Goal: Information Seeking & Learning: Understand process/instructions

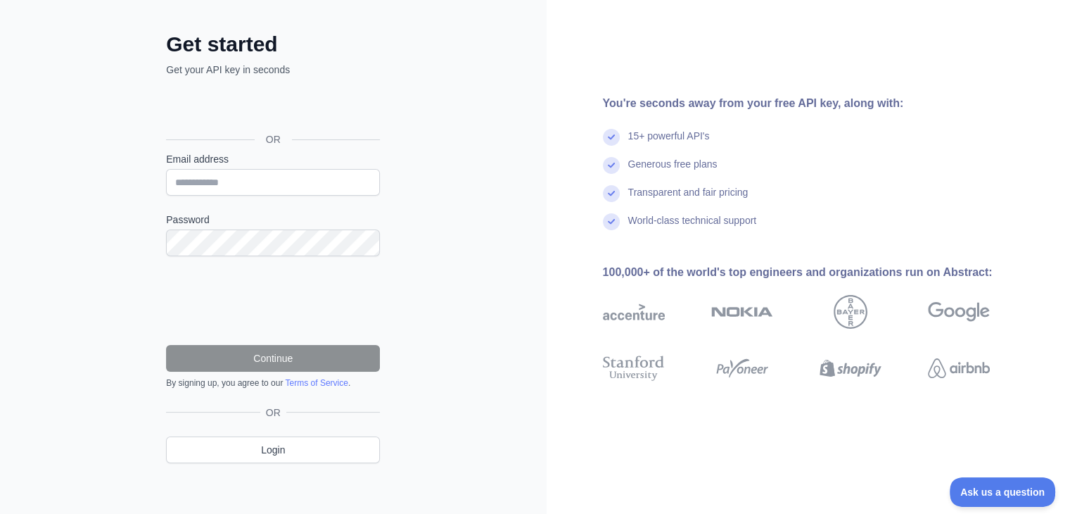
scroll to position [62, 0]
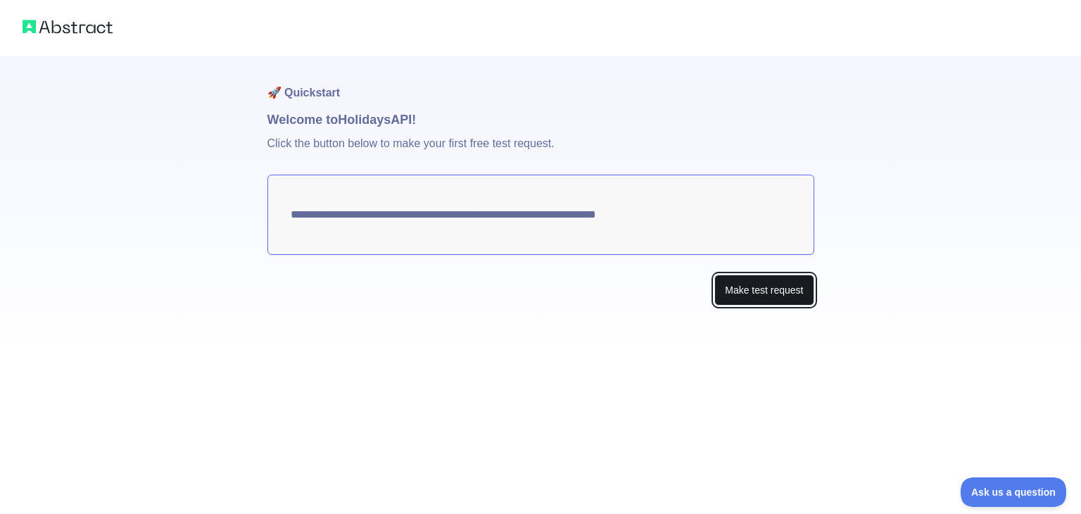
click at [721, 288] on button "Make test request" at bounding box center [763, 290] width 99 height 32
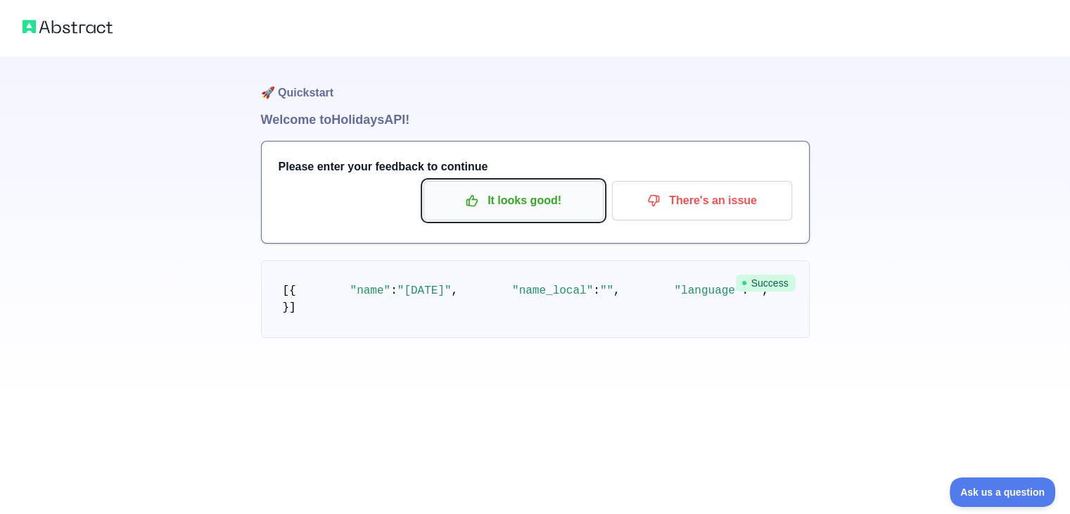
click at [559, 207] on p "It looks good!" at bounding box center [513, 201] width 159 height 24
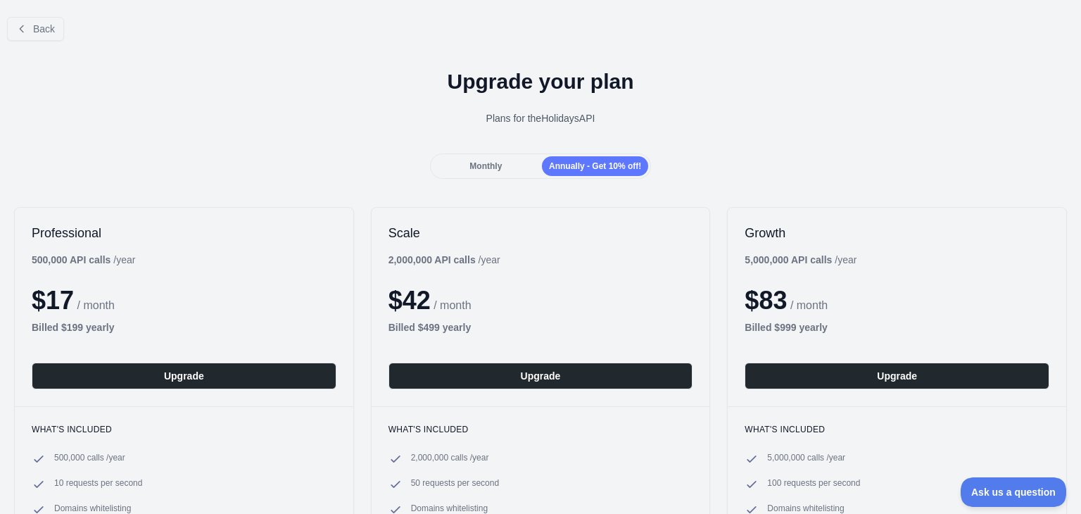
click at [510, 167] on div "Monthly" at bounding box center [486, 166] width 106 height 20
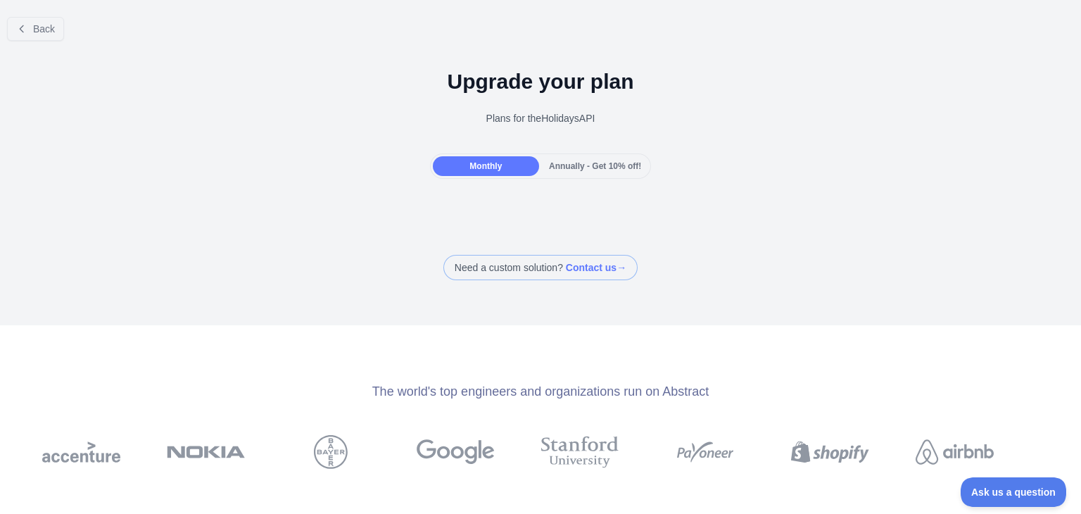
click at [549, 170] on span "Annually - Get 10% off!" at bounding box center [595, 166] width 92 height 10
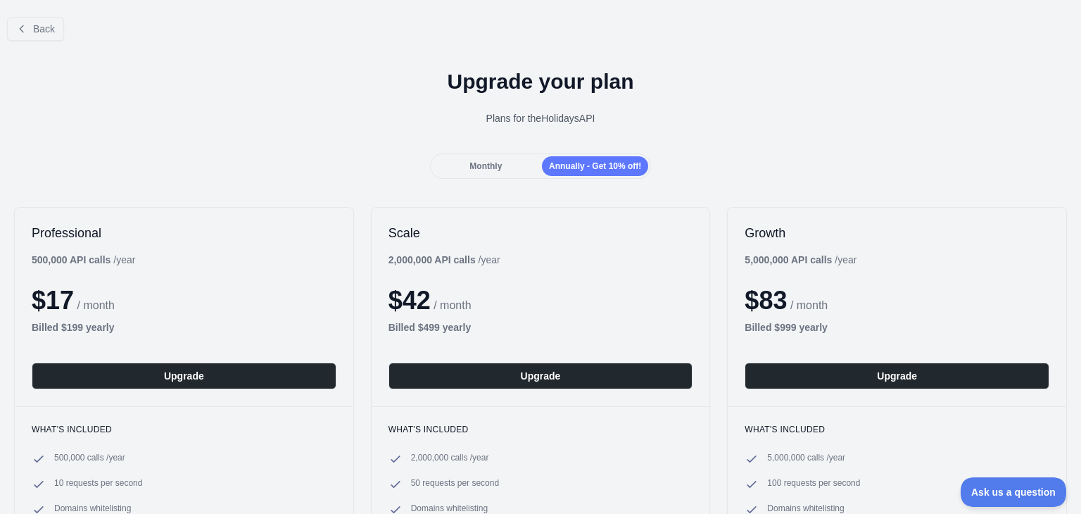
click at [503, 160] on div "Monthly" at bounding box center [486, 166] width 106 height 20
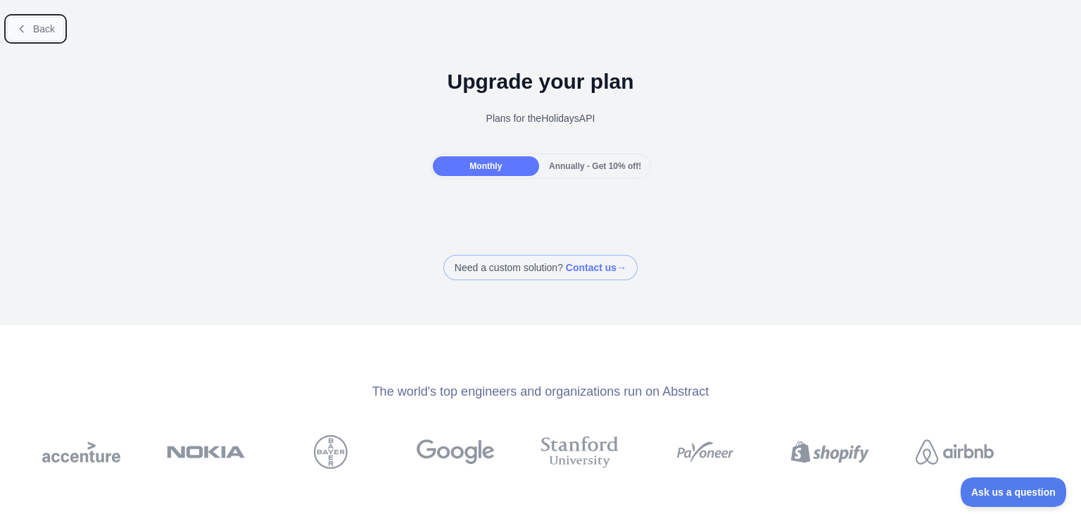
click at [39, 36] on button "Back" at bounding box center [35, 29] width 57 height 24
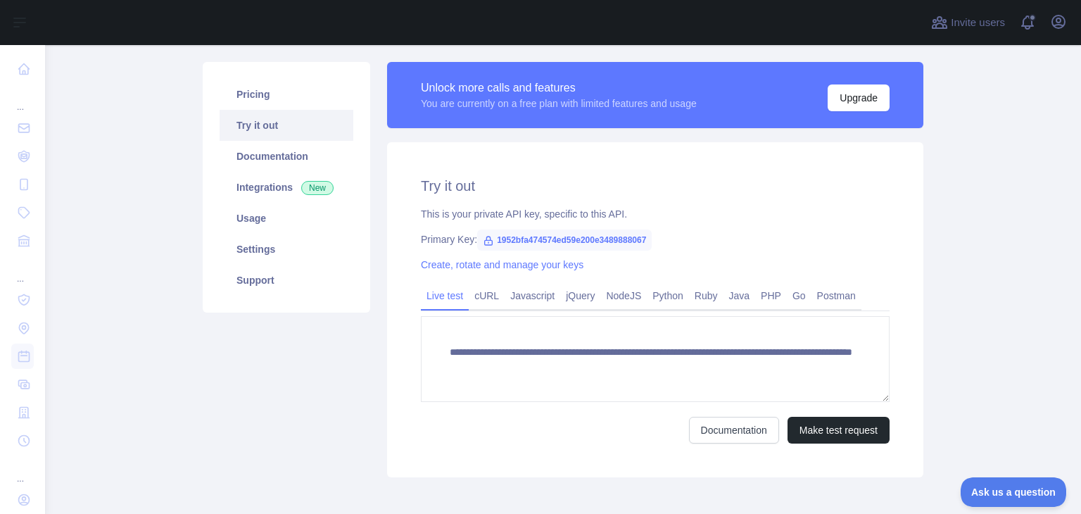
scroll to position [84, 0]
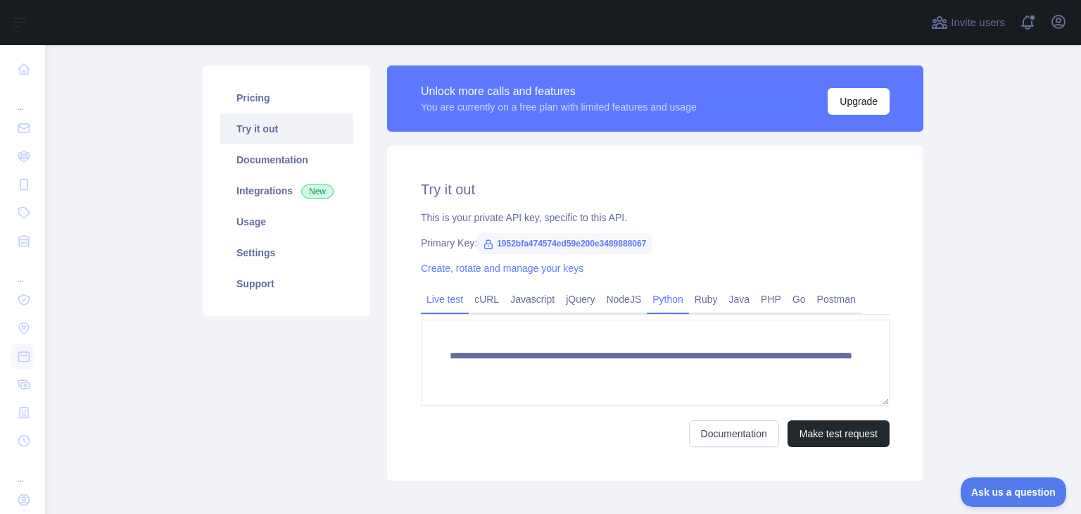
click at [648, 303] on link "Python" at bounding box center [668, 299] width 42 height 23
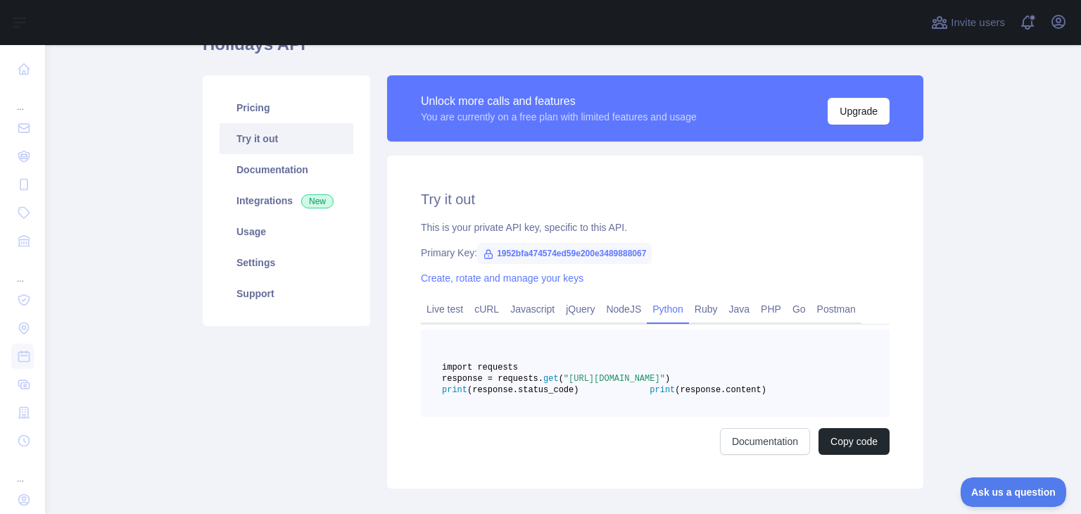
scroll to position [46, 0]
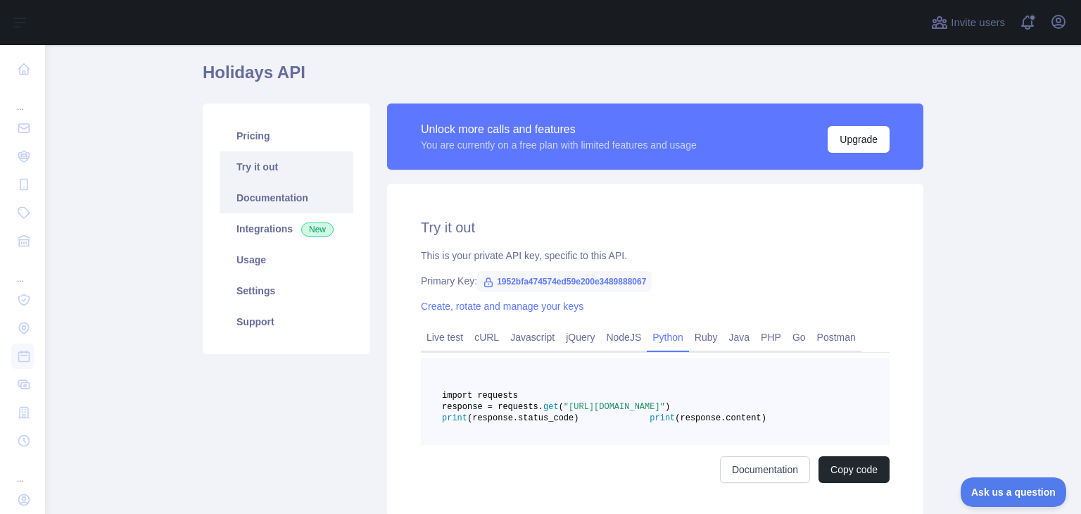
click at [293, 201] on link "Documentation" at bounding box center [287, 197] width 134 height 31
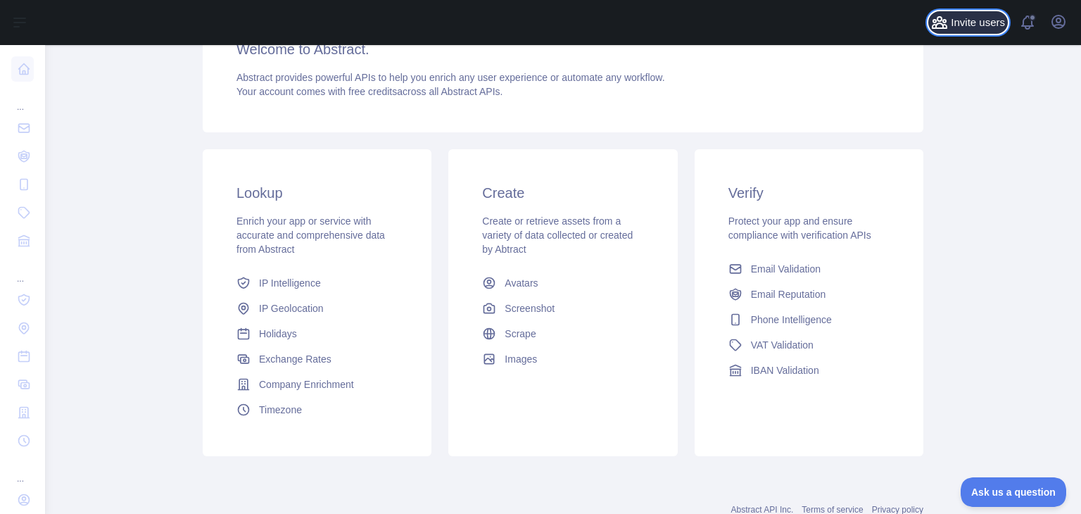
click at [952, 27] on span "Invite users" at bounding box center [978, 23] width 54 height 16
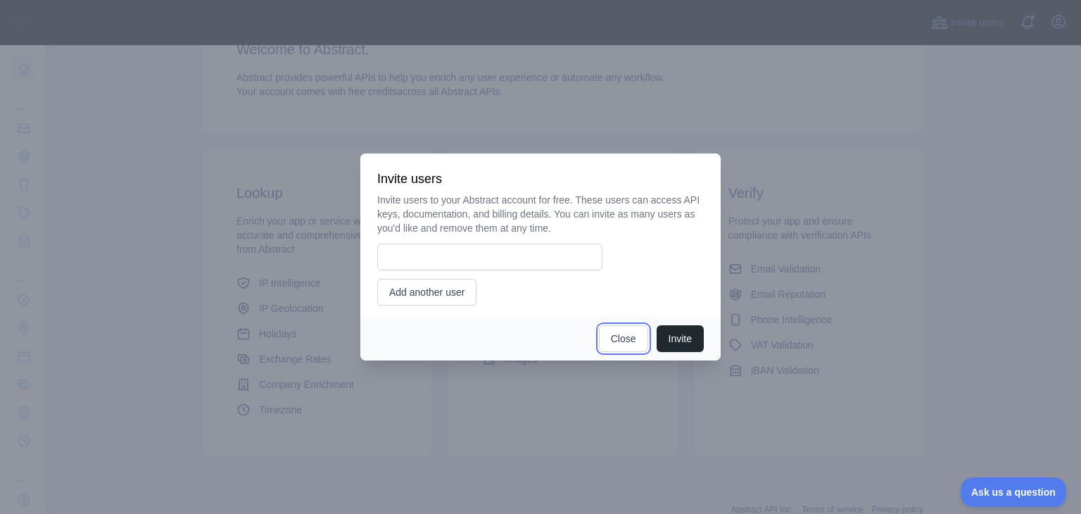
drag, startPoint x: 630, startPoint y: 336, endPoint x: 521, endPoint y: 312, distance: 111.5
click at [630, 336] on button "Close" at bounding box center [623, 338] width 49 height 27
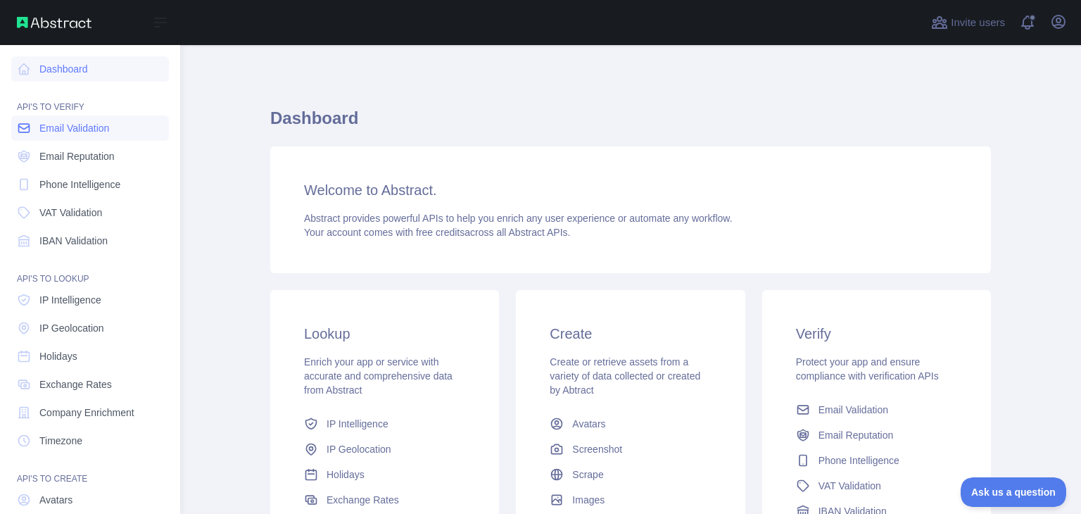
click at [62, 125] on span "Email Validation" at bounding box center [74, 128] width 70 height 14
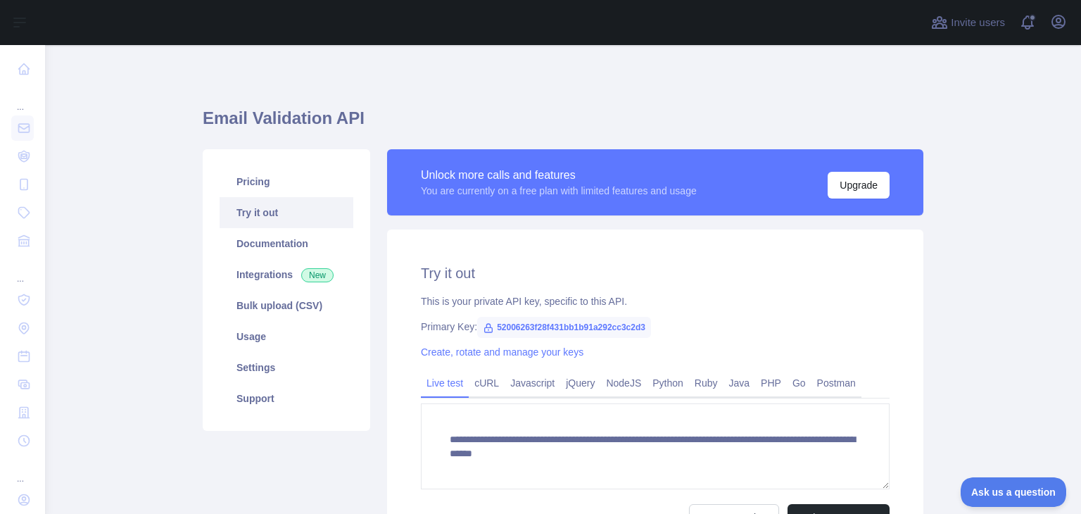
click at [129, 184] on main "**********" at bounding box center [563, 279] width 1036 height 469
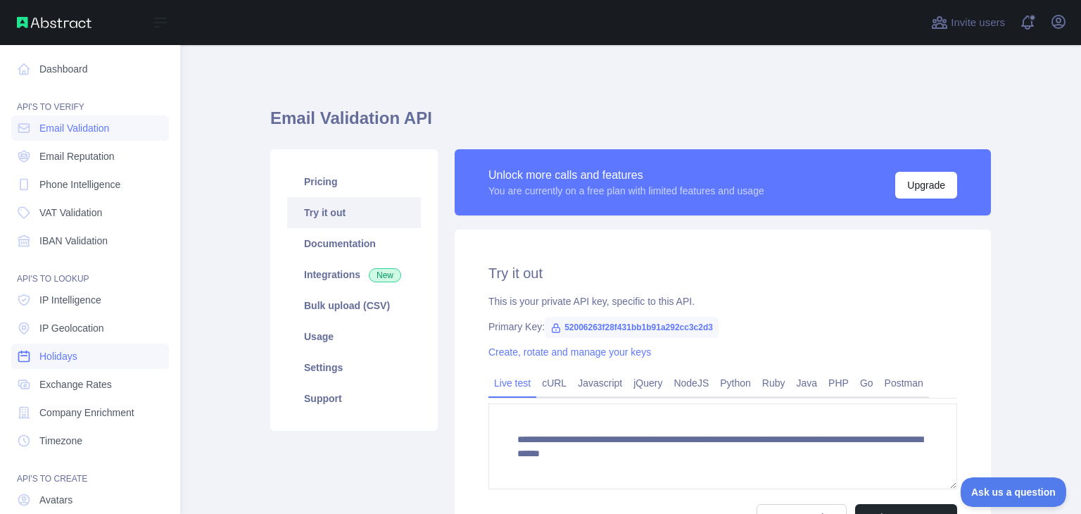
click at [69, 351] on span "Holidays" at bounding box center [58, 356] width 38 height 14
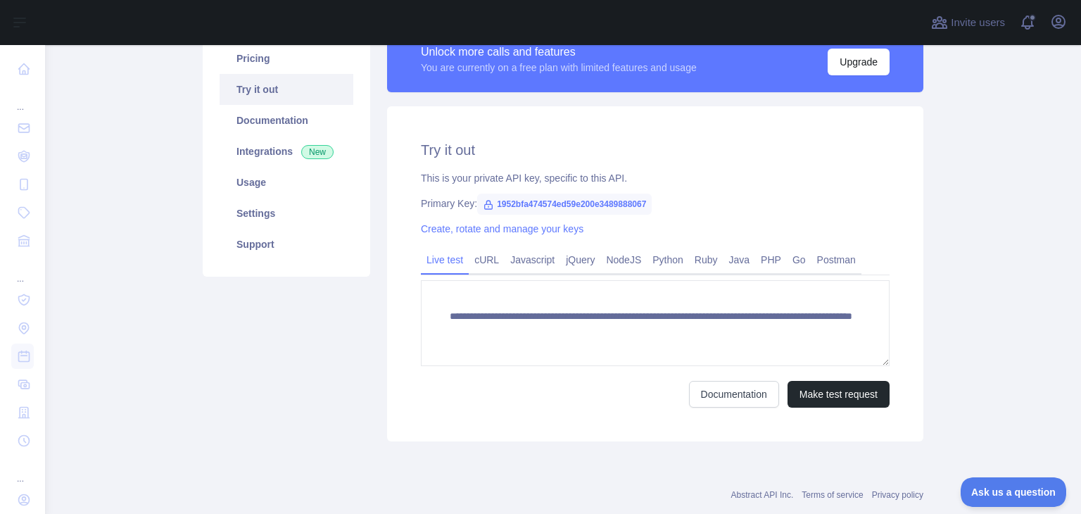
scroll to position [154, 0]
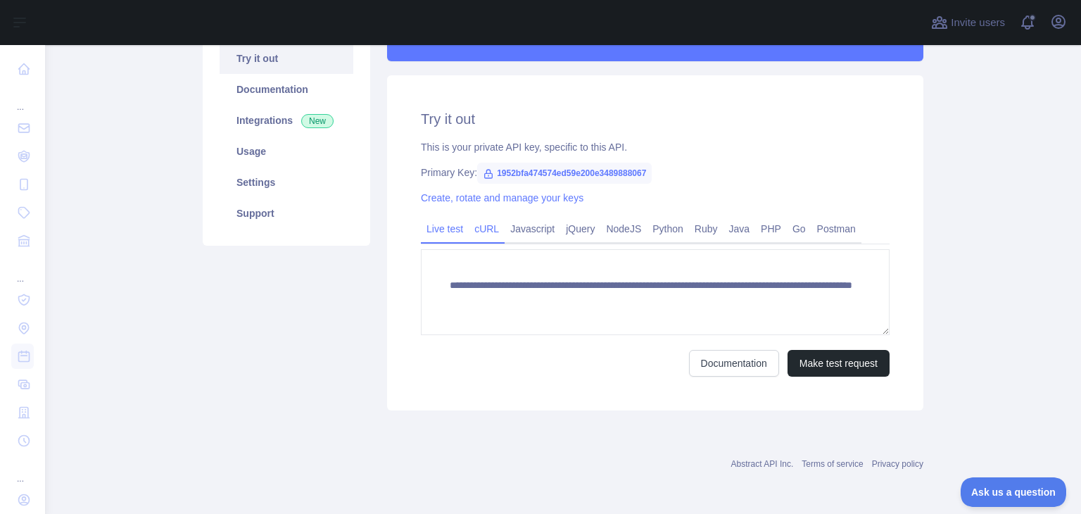
click at [483, 238] on link "cURL" at bounding box center [487, 228] width 36 height 23
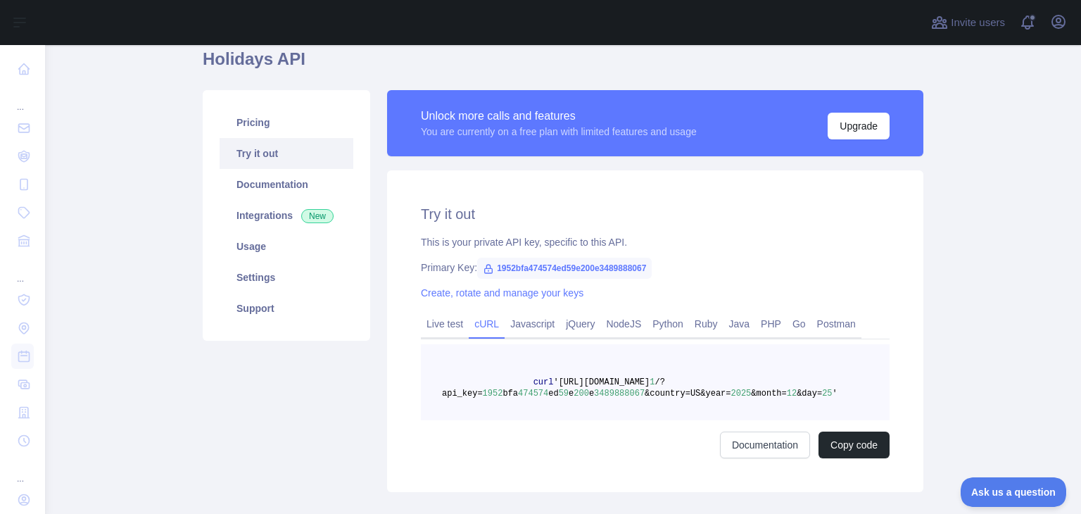
scroll to position [141, 0]
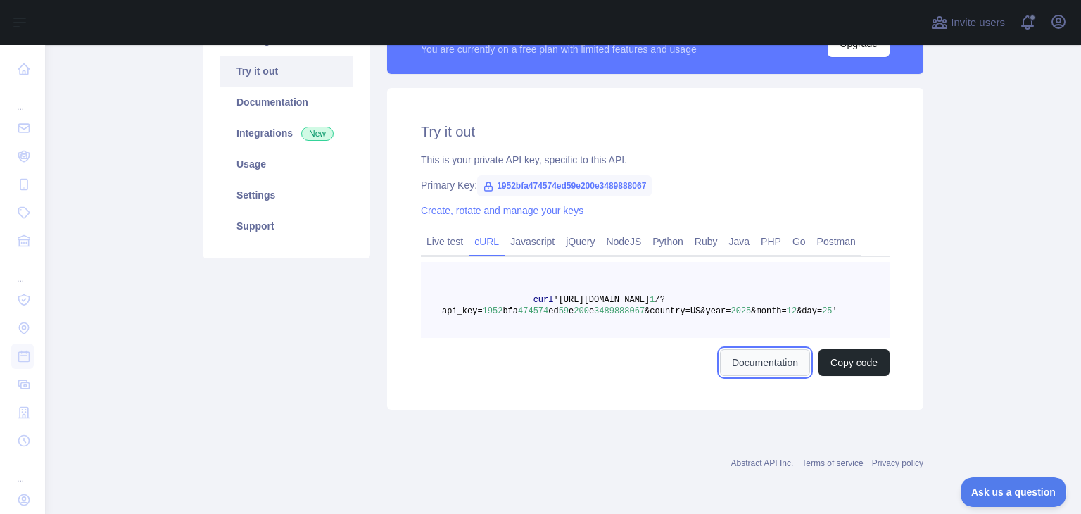
click at [739, 358] on link "Documentation" at bounding box center [765, 362] width 90 height 27
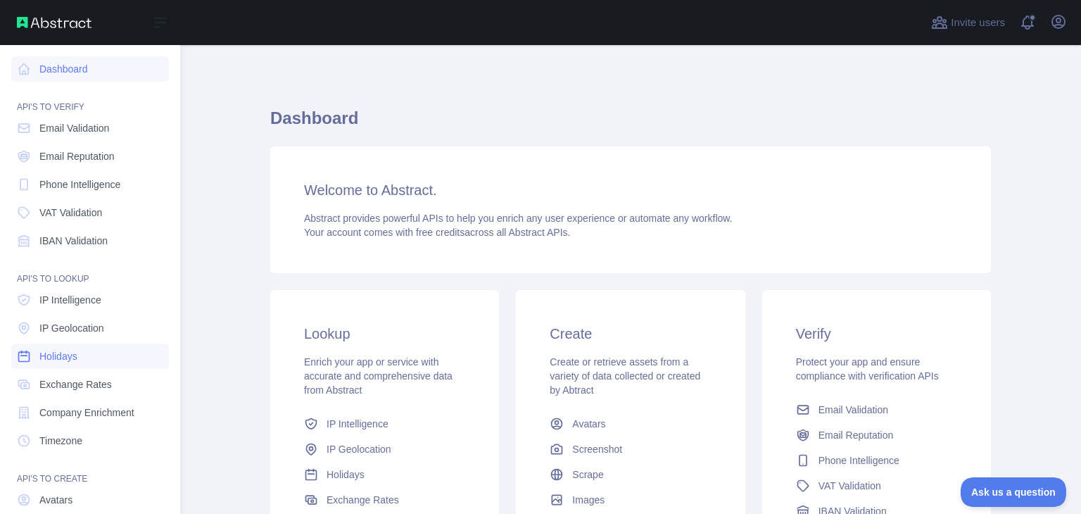
click at [75, 360] on span "Holidays" at bounding box center [58, 356] width 38 height 14
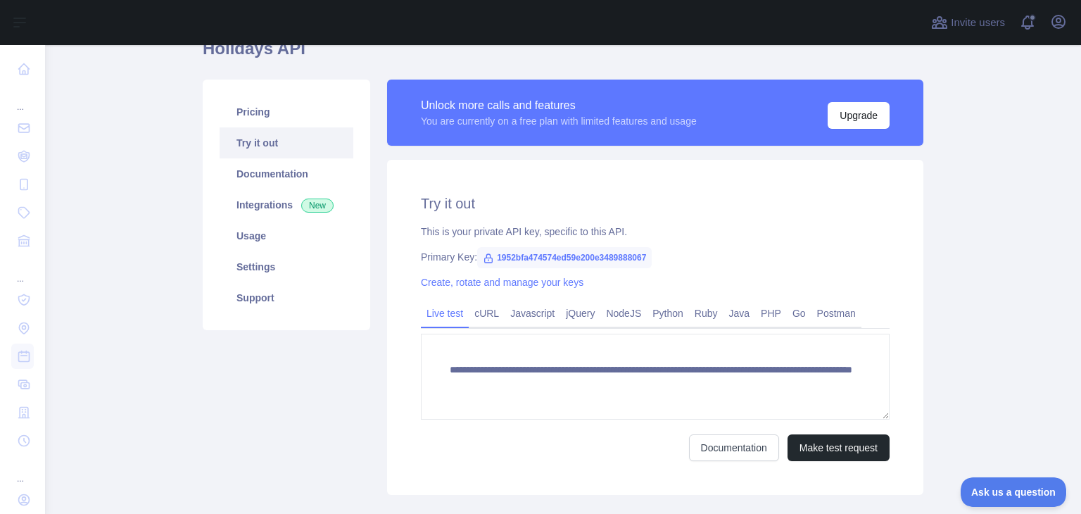
scroll to position [70, 0]
click at [649, 311] on link "Python" at bounding box center [668, 312] width 42 height 23
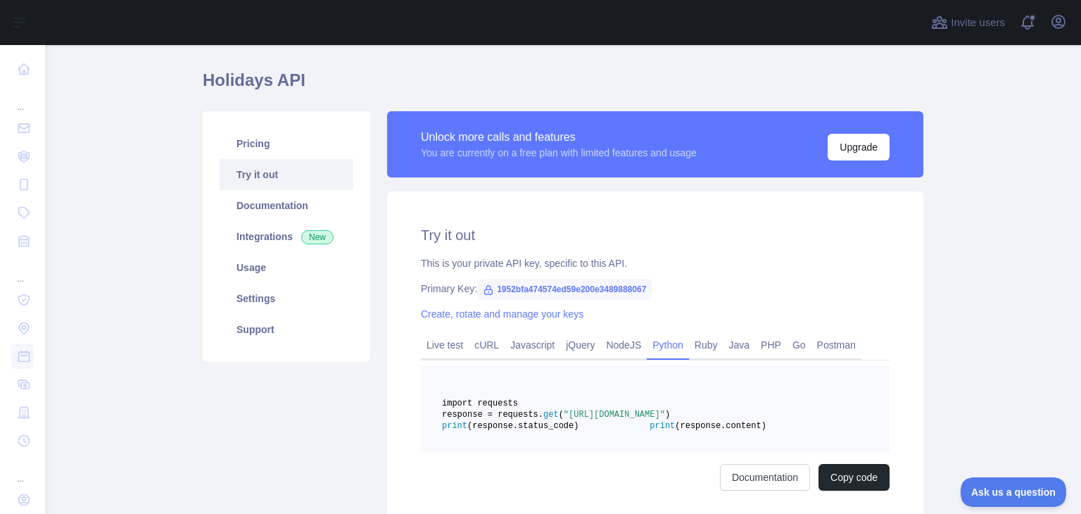
scroll to position [0, 0]
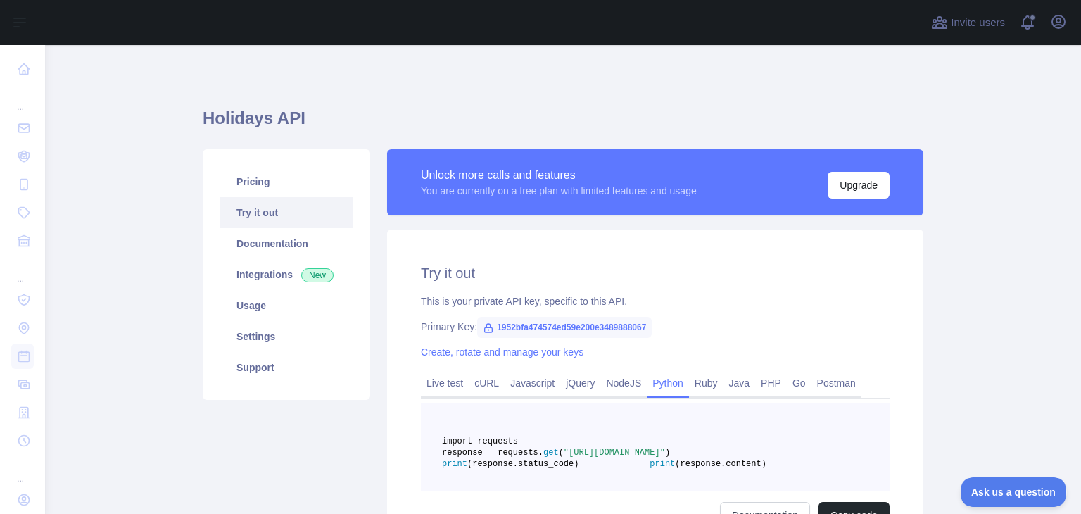
click at [457, 274] on h2 "Try it out" at bounding box center [655, 273] width 469 height 20
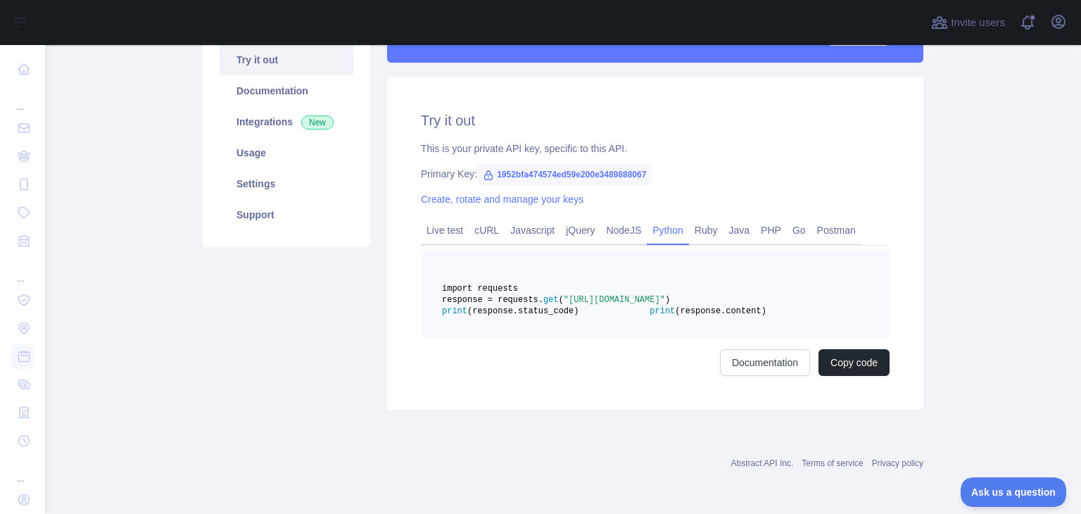
scroll to position [186, 0]
click at [835, 361] on button "Copy code" at bounding box center [853, 362] width 71 height 27
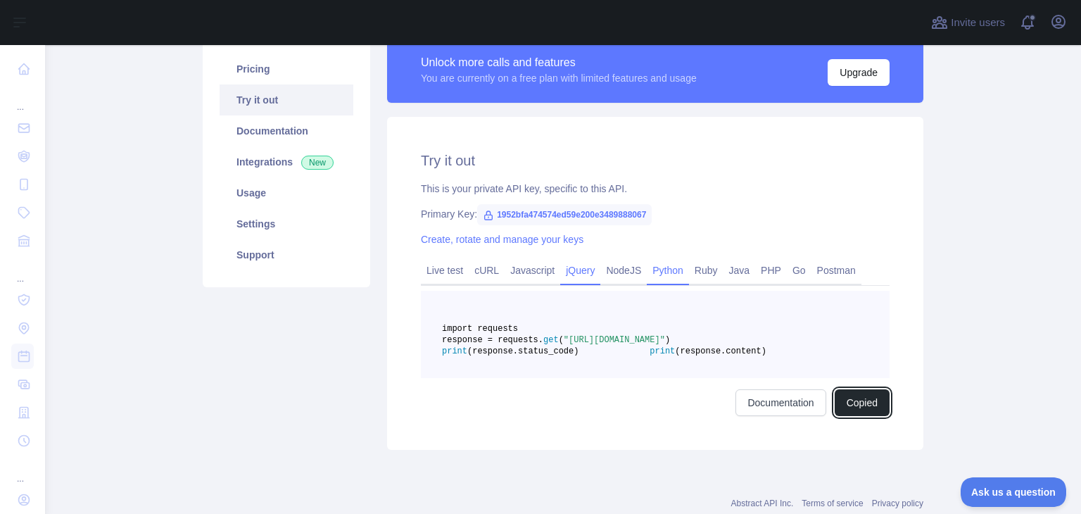
scroll to position [116, 0]
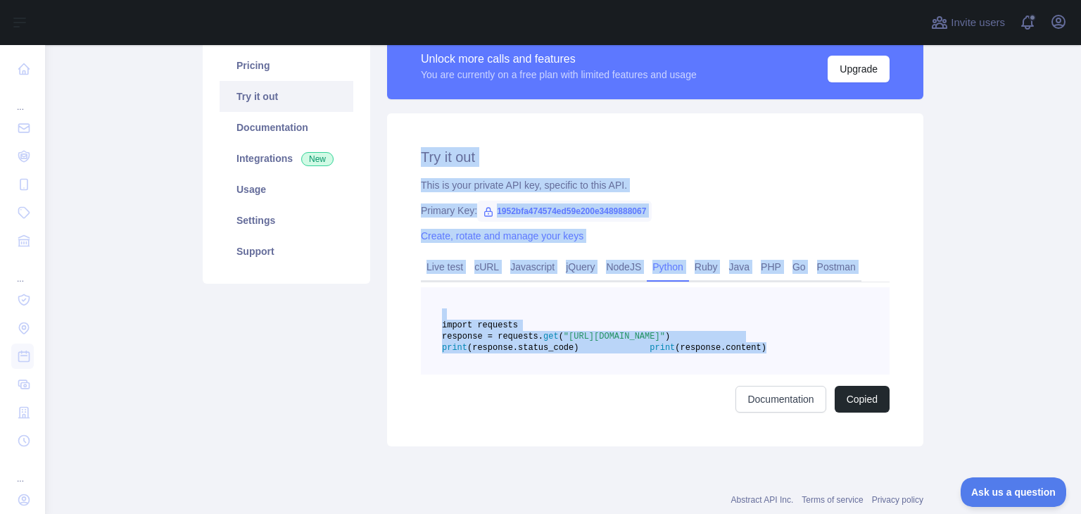
drag, startPoint x: 403, startPoint y: 150, endPoint x: 671, endPoint y: 405, distance: 369.3
click at [671, 405] on div "Try it out This is your private API key, specific to this API. Primary Key: 195…" at bounding box center [655, 279] width 536 height 333
copy div "Try it out This is your private API key, specific to this API. Primary Key: 195…"
